Goal: Transaction & Acquisition: Purchase product/service

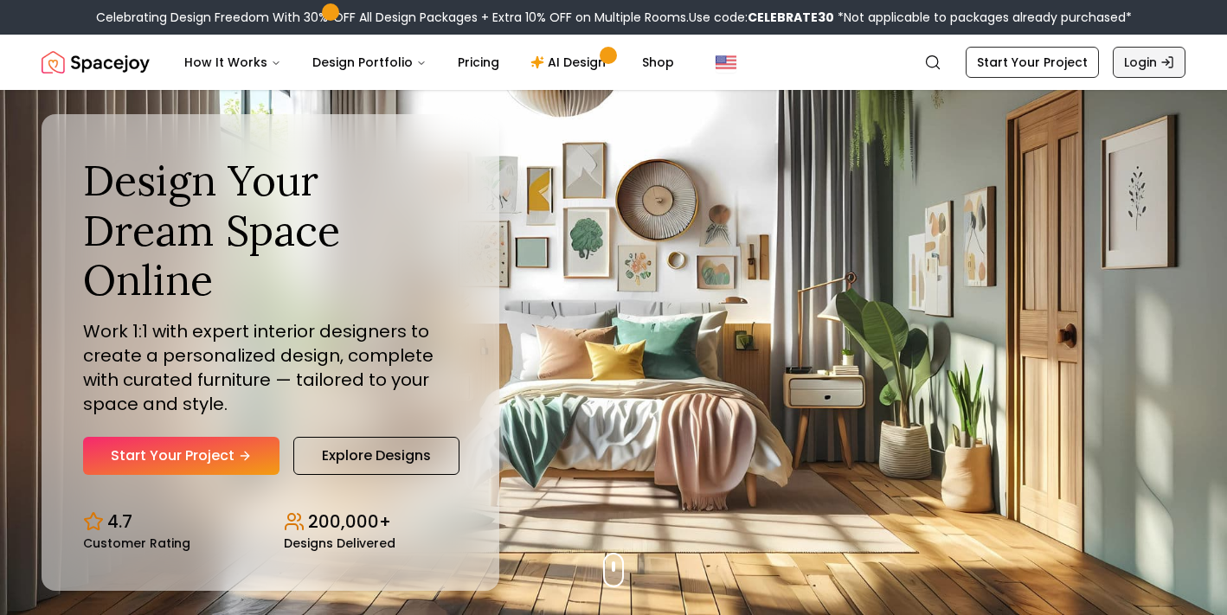
click at [1143, 72] on link "Login" at bounding box center [1149, 62] width 73 height 31
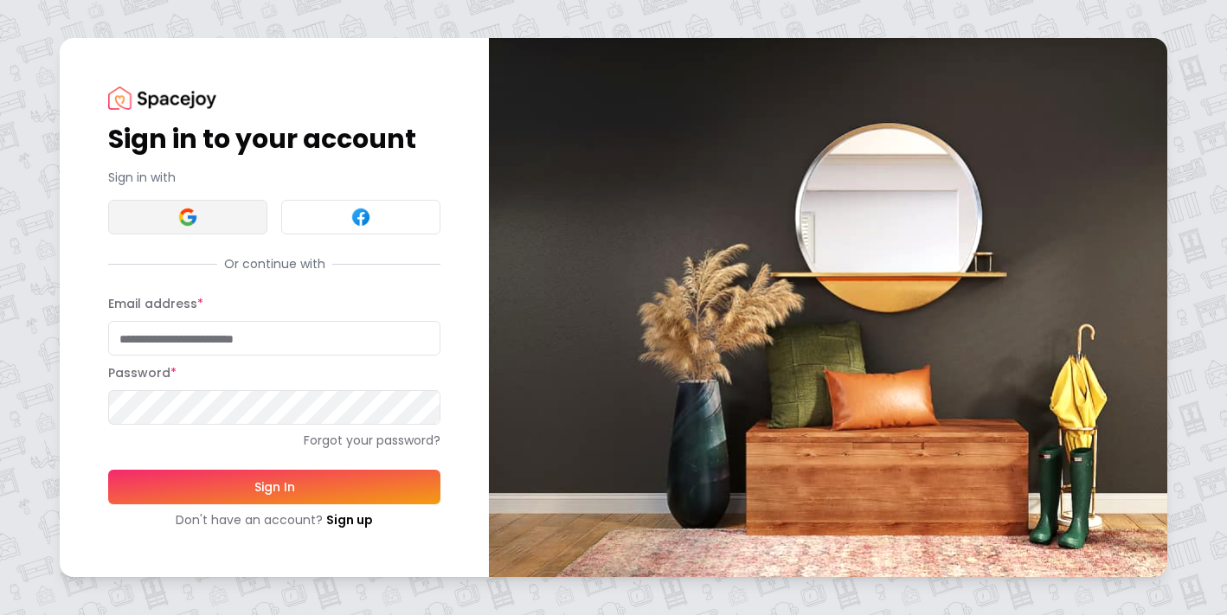
click at [227, 209] on button at bounding box center [187, 217] width 159 height 35
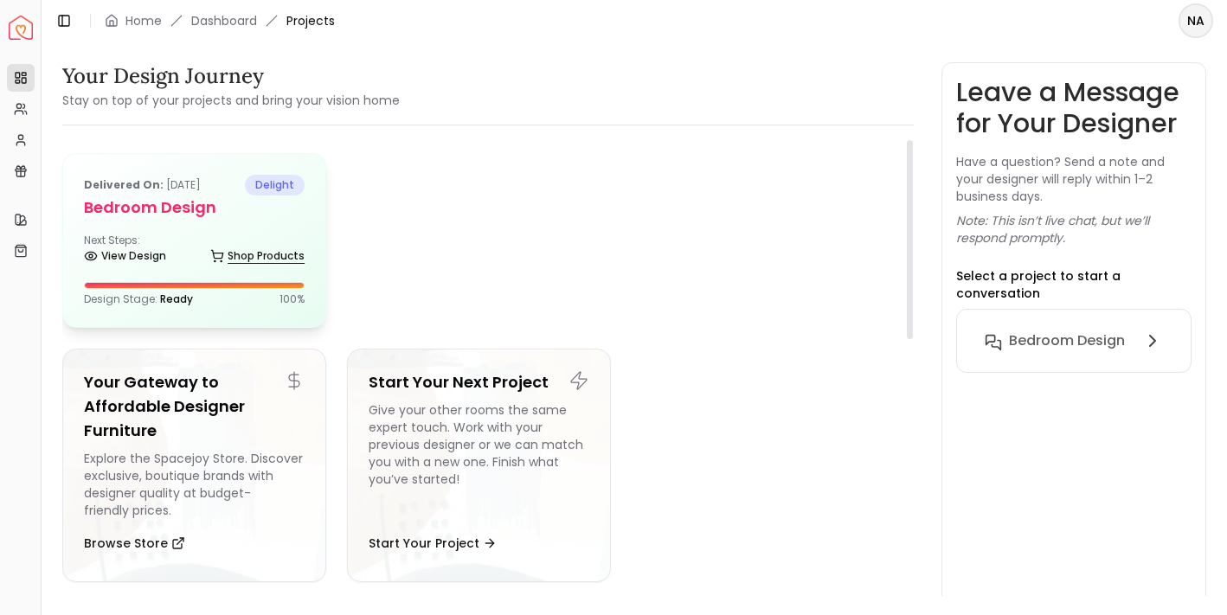
click at [226, 259] on link "Shop Products" at bounding box center [257, 256] width 94 height 24
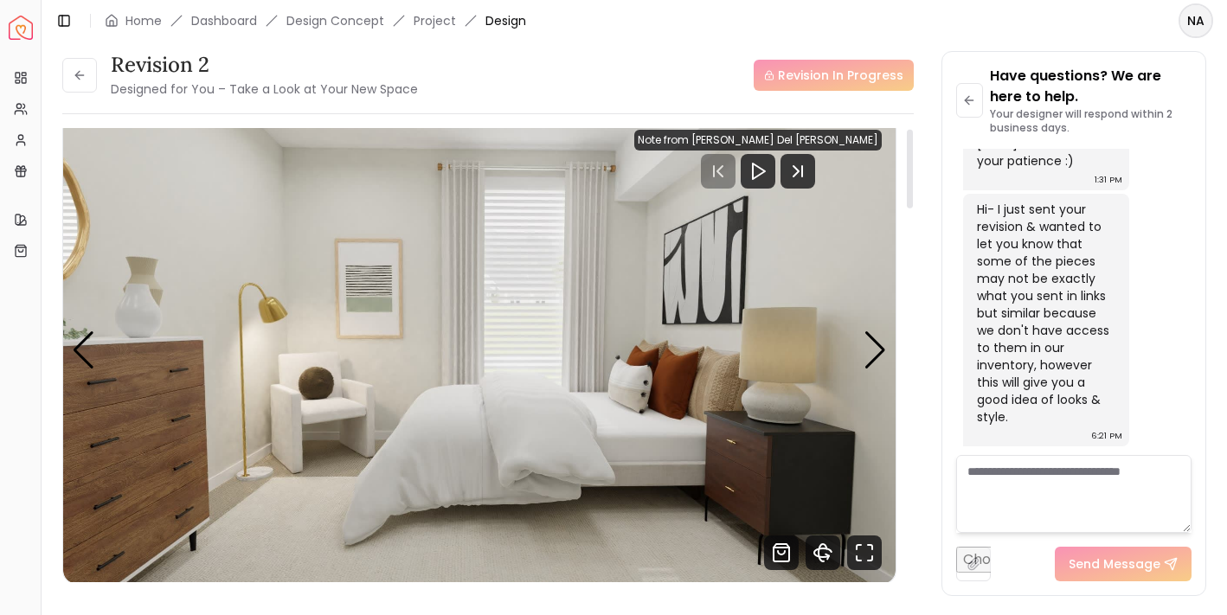
scroll to position [2, 0]
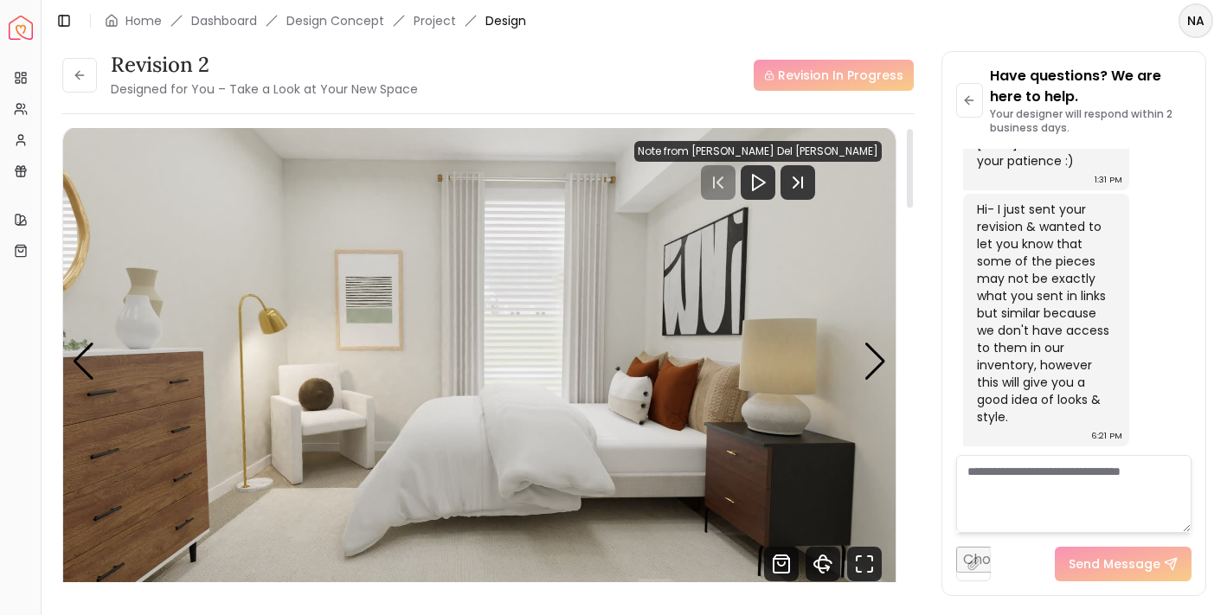
click at [893, 355] on img "1 / 5" at bounding box center [479, 361] width 833 height 468
click at [879, 356] on div "Next slide" at bounding box center [875, 362] width 23 height 38
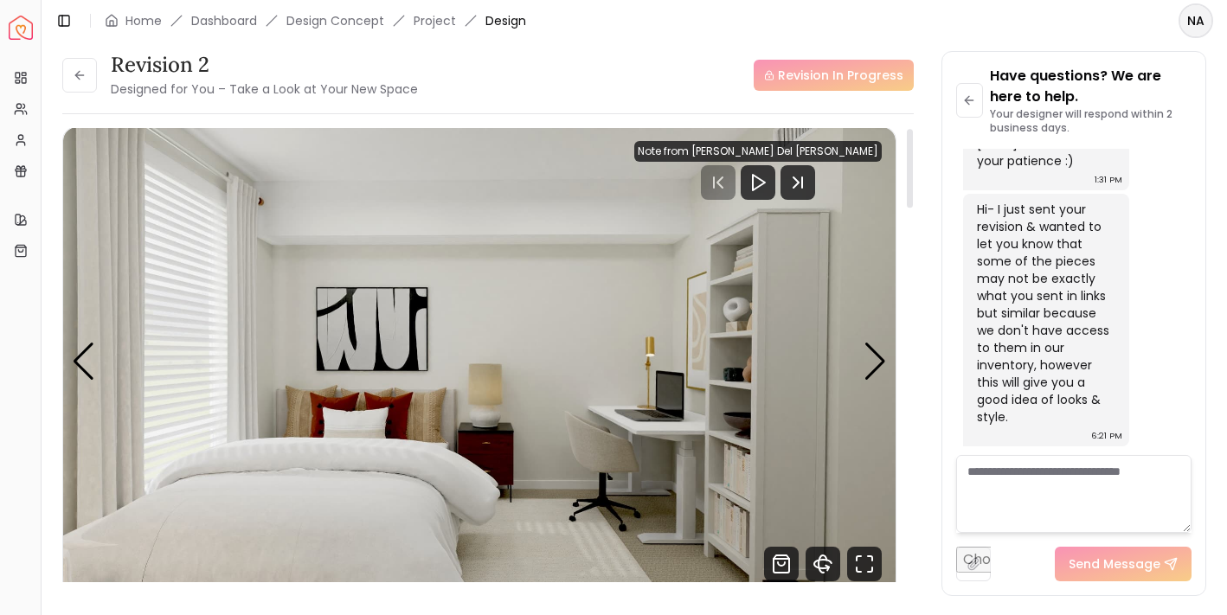
click at [70, 360] on img "2 / 5" at bounding box center [479, 361] width 833 height 468
click at [87, 359] on div "Previous slide" at bounding box center [83, 362] width 23 height 38
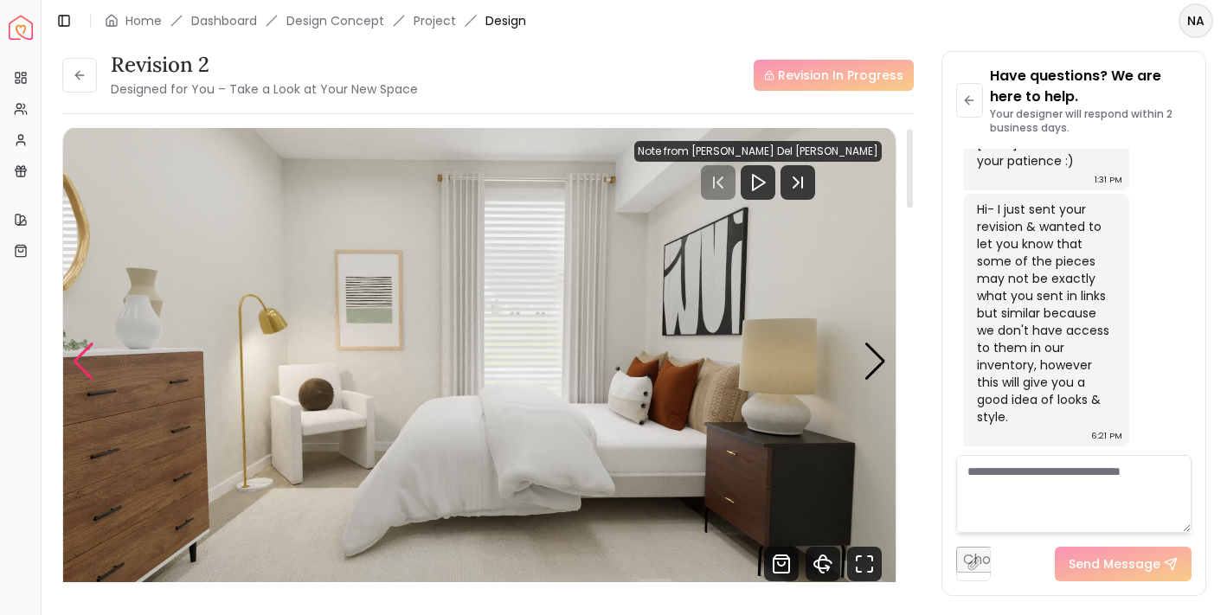
click at [87, 359] on div "Previous slide" at bounding box center [83, 362] width 23 height 38
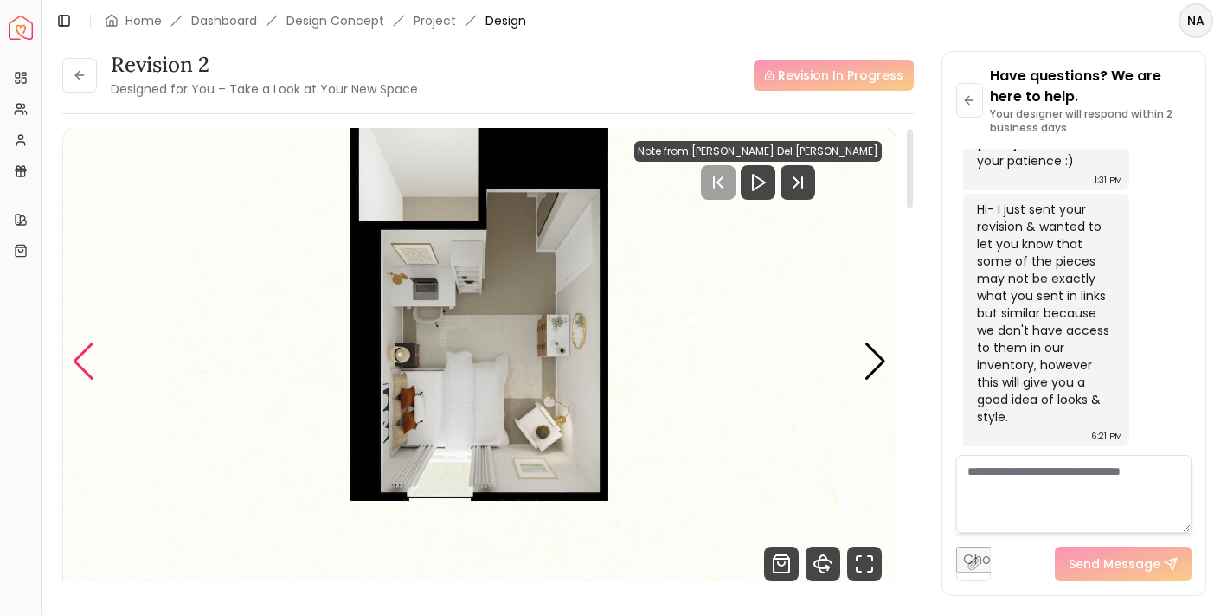
click at [87, 359] on div "Previous slide" at bounding box center [83, 362] width 23 height 38
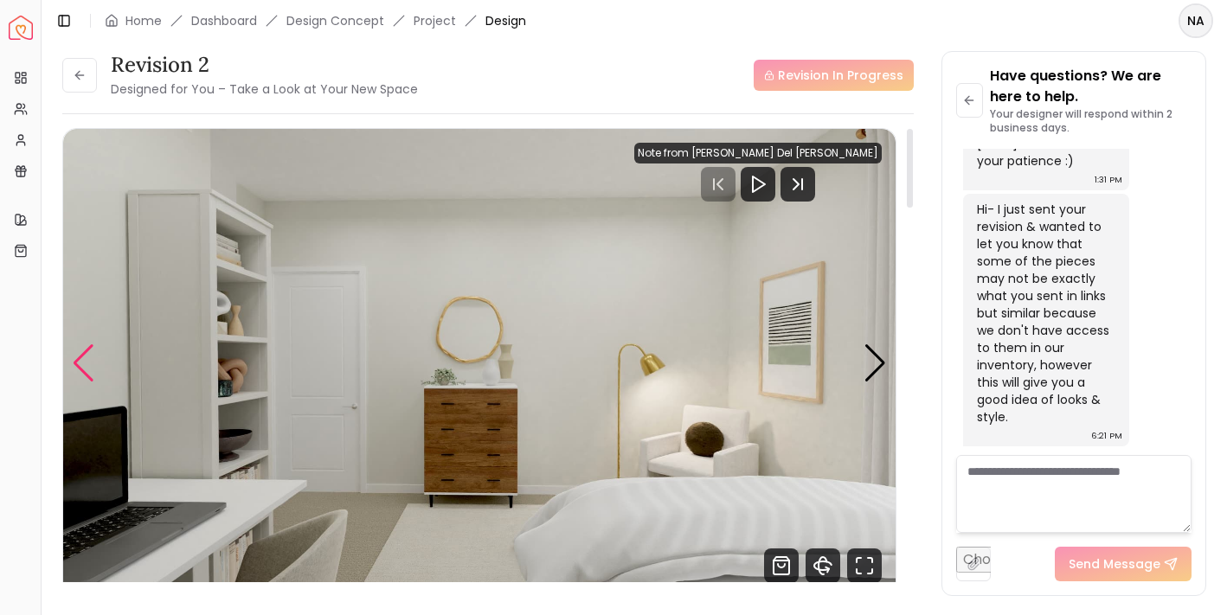
scroll to position [0, 0]
click at [77, 352] on div "Previous slide" at bounding box center [83, 363] width 23 height 38
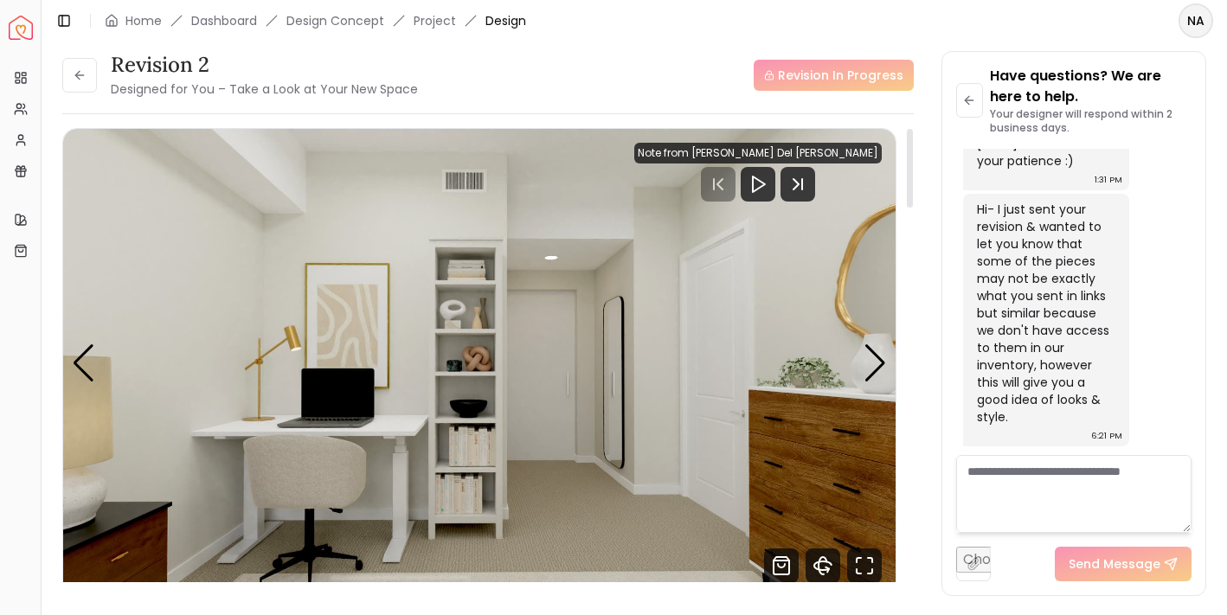
click at [254, 324] on img "3 / 5" at bounding box center [479, 363] width 833 height 468
click at [878, 346] on div "Next slide" at bounding box center [875, 363] width 23 height 38
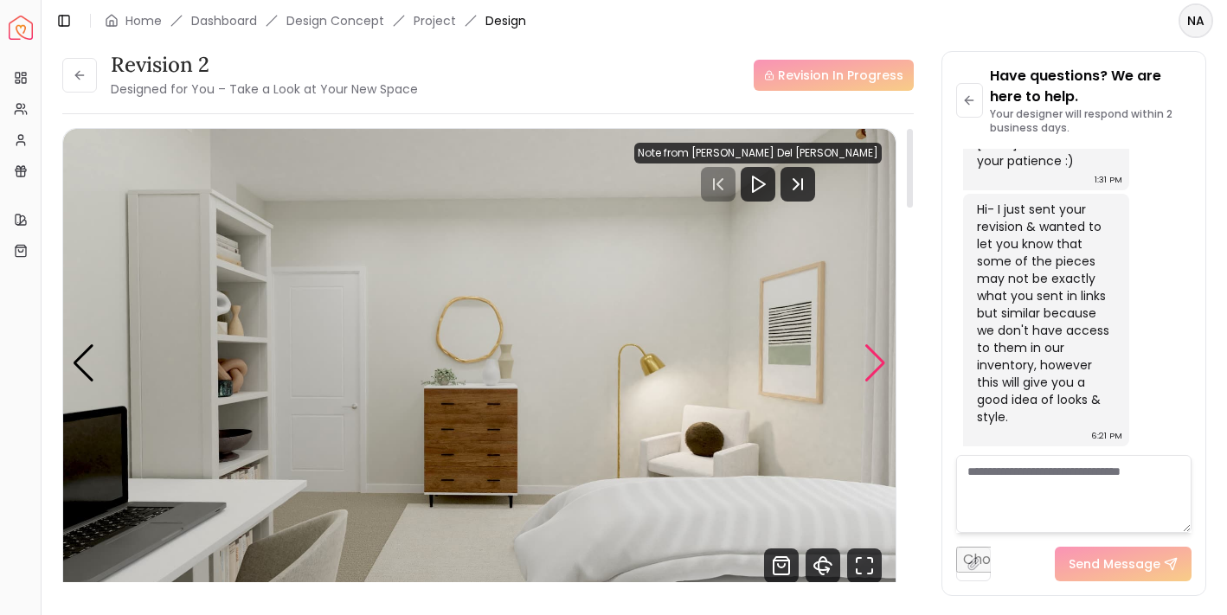
click at [878, 357] on div "Next slide" at bounding box center [875, 363] width 23 height 38
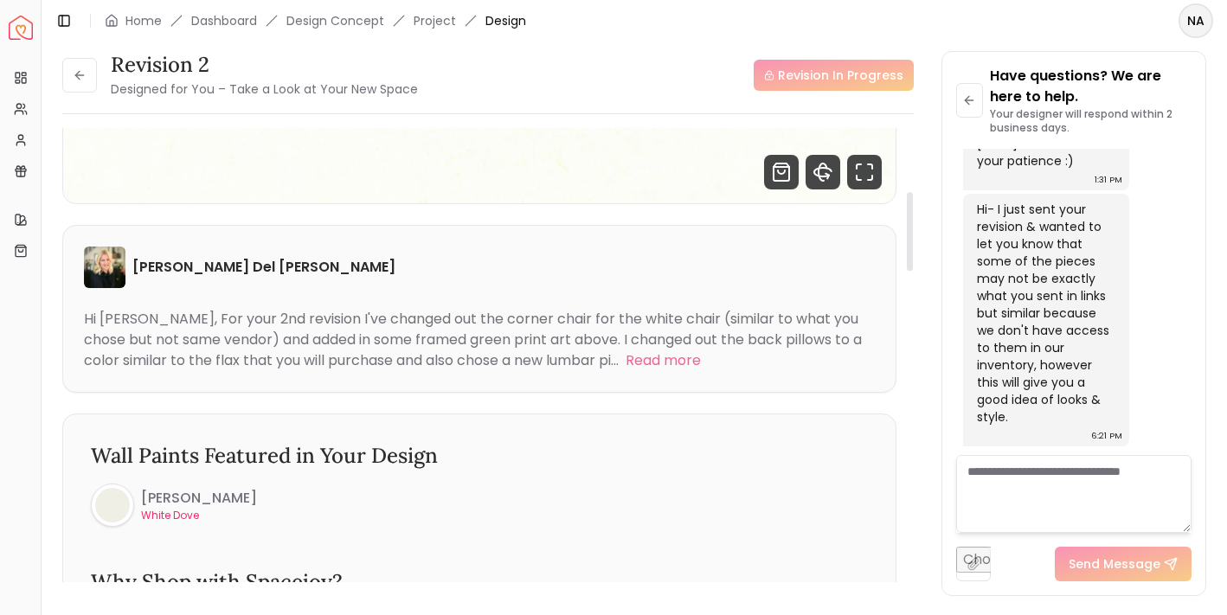
scroll to position [367, 0]
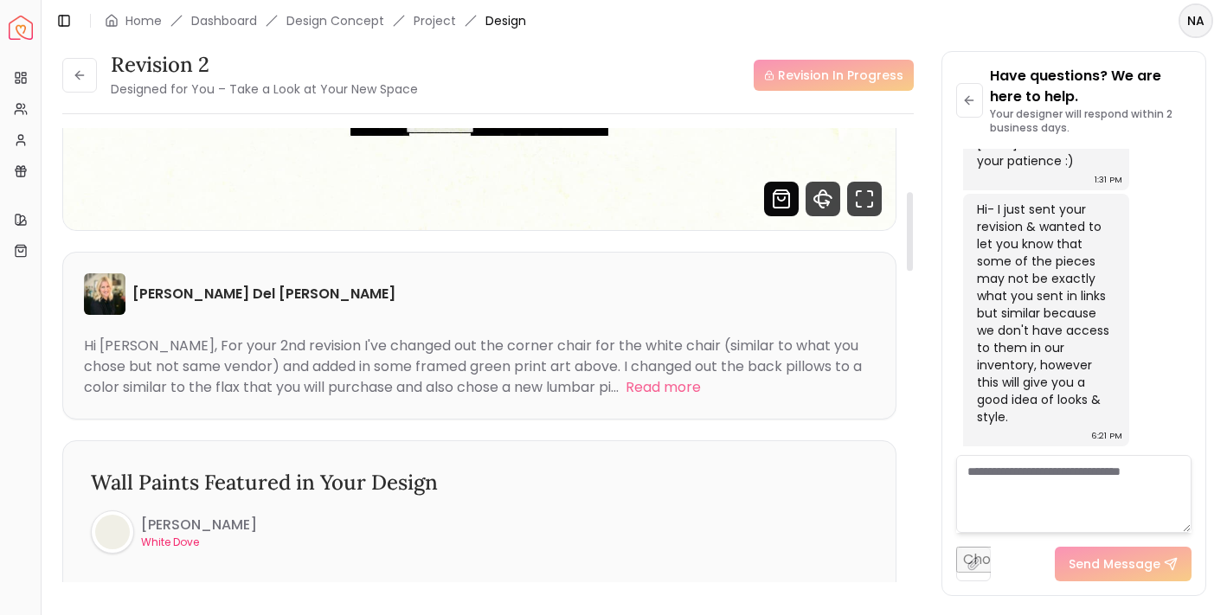
click at [778, 202] on icon "Shop Products from this design" at bounding box center [781, 199] width 35 height 35
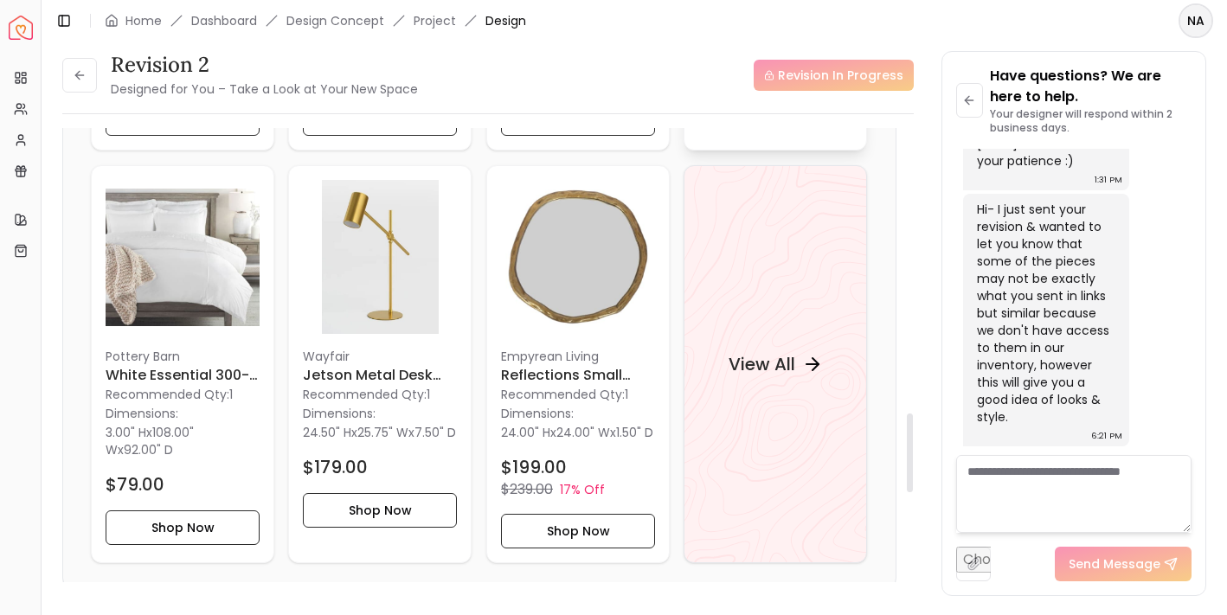
scroll to position [1670, 0]
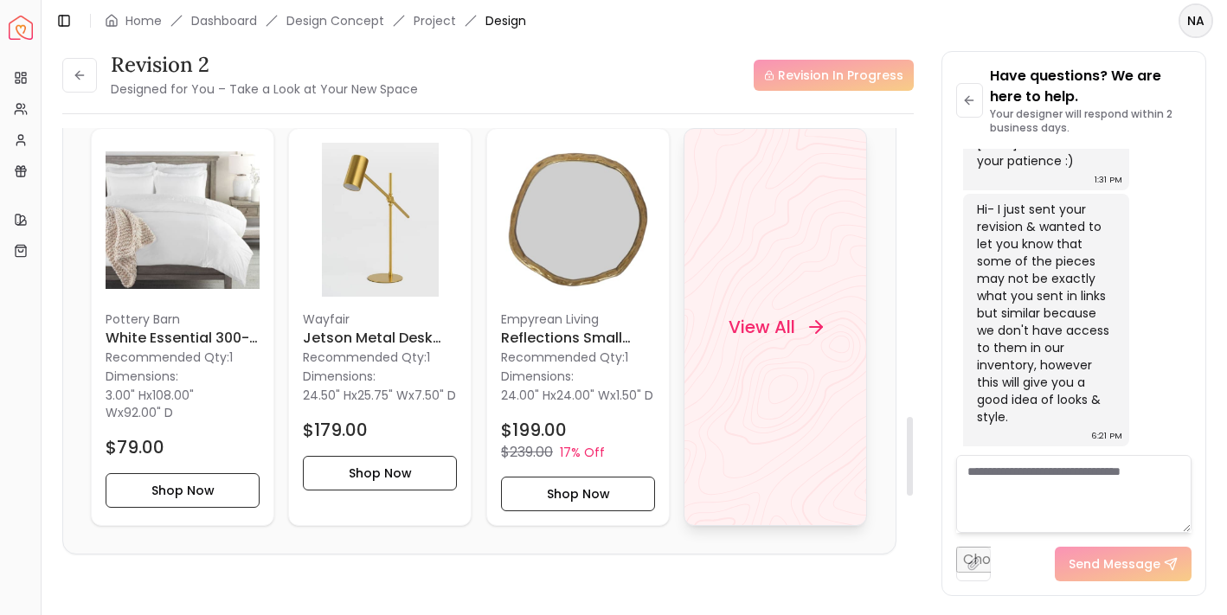
click at [782, 332] on h4 "View All" at bounding box center [762, 327] width 67 height 24
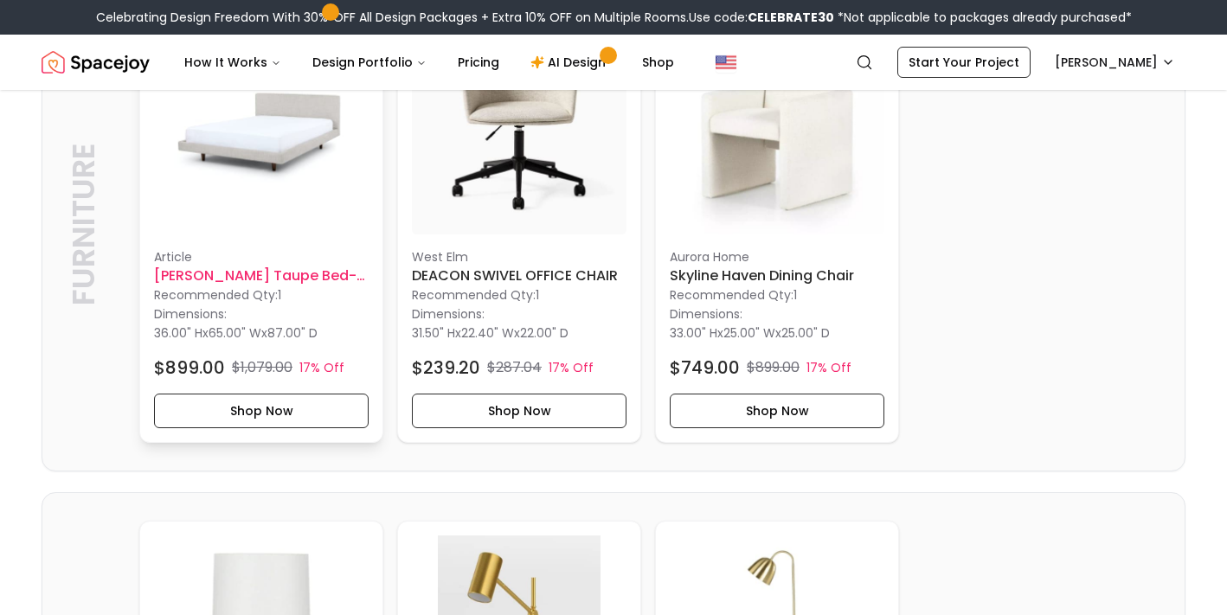
scroll to position [1444, 0]
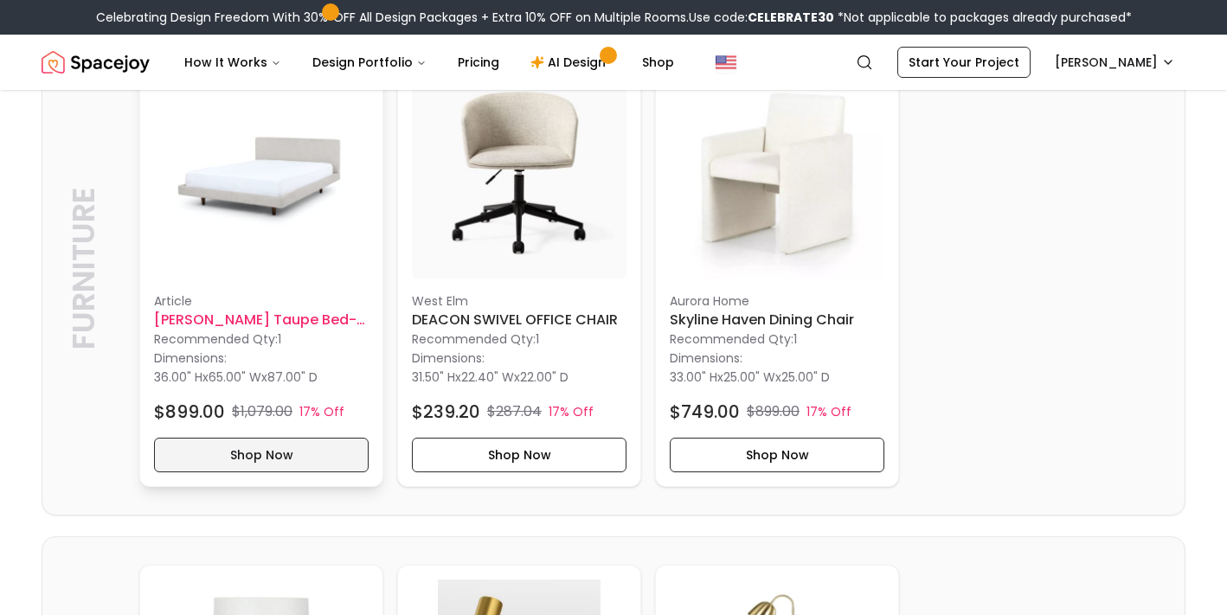
click at [312, 457] on button "Shop Now" at bounding box center [261, 455] width 215 height 35
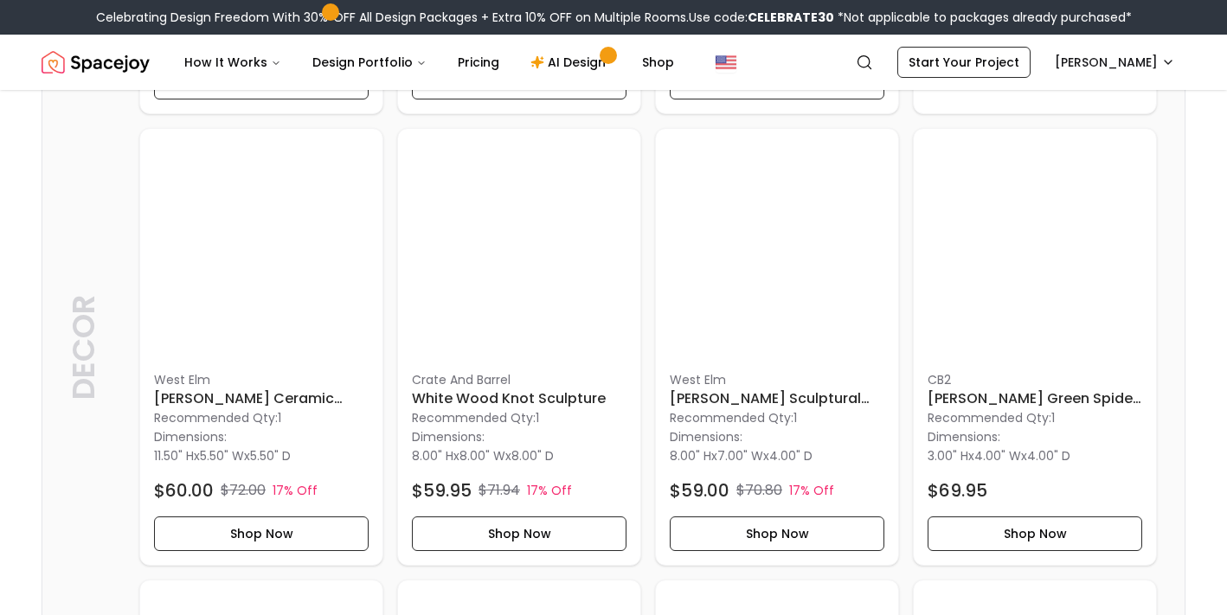
scroll to position [2850, 0]
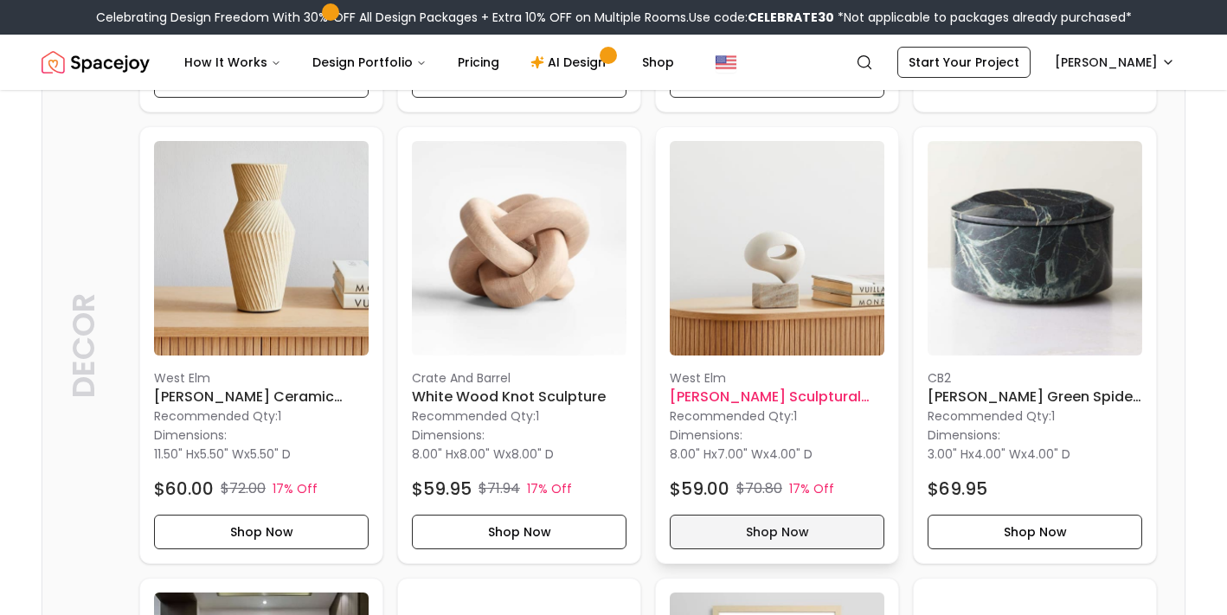
click at [787, 540] on button "Shop Now" at bounding box center [777, 532] width 215 height 35
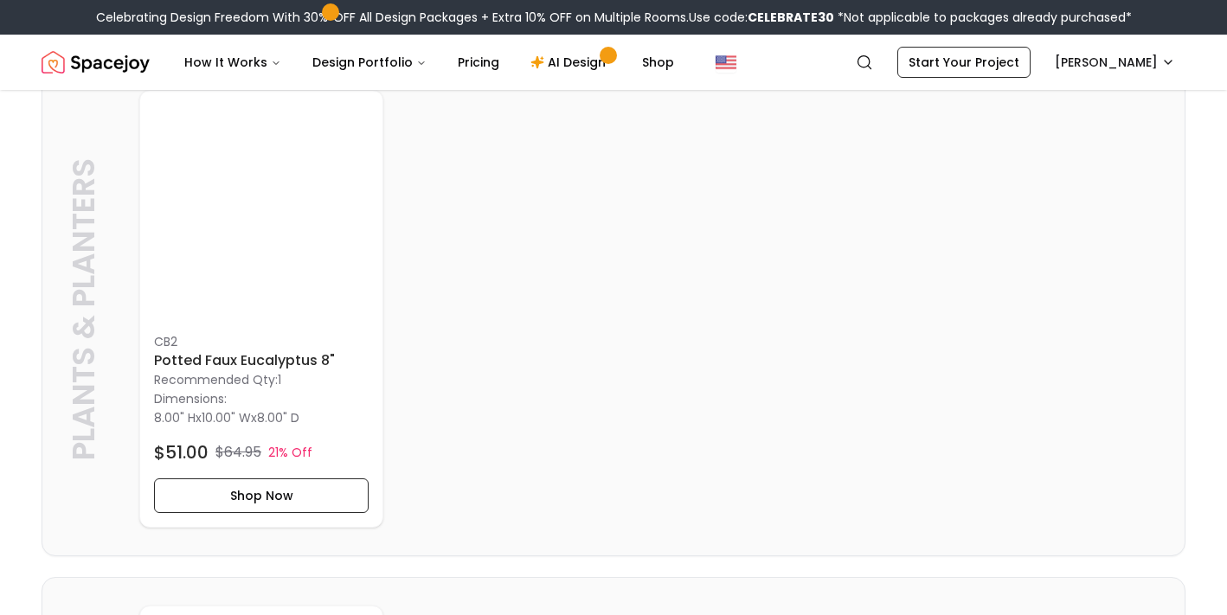
scroll to position [3867, 0]
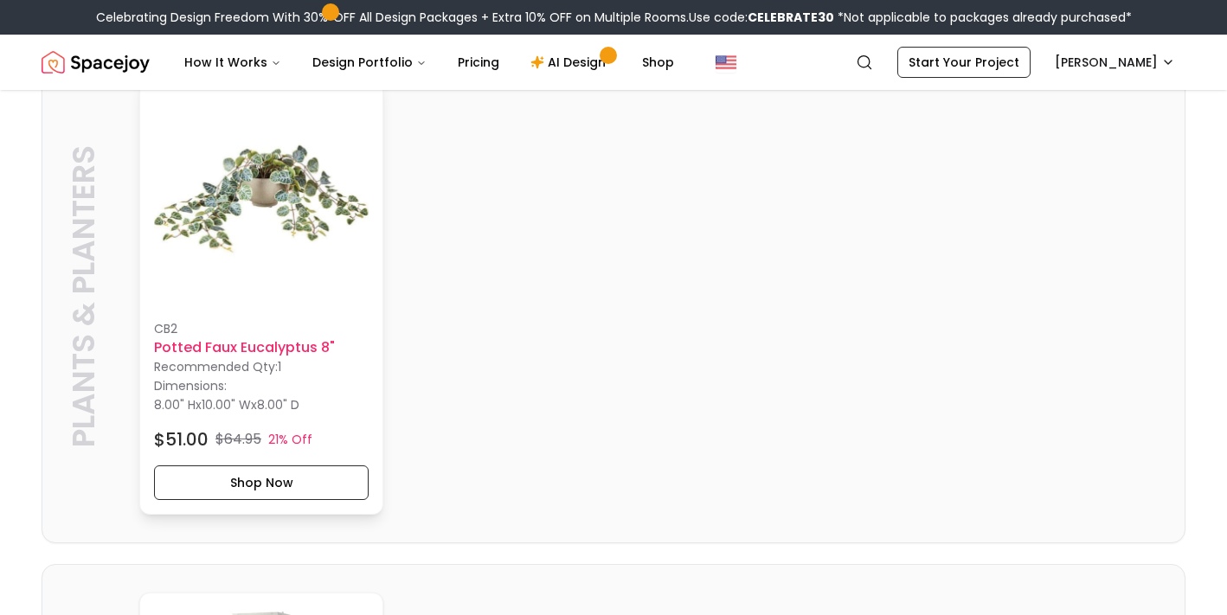
click at [283, 367] on p "Recommended Qty: 1" at bounding box center [261, 366] width 215 height 17
